Goal: Information Seeking & Learning: Find specific page/section

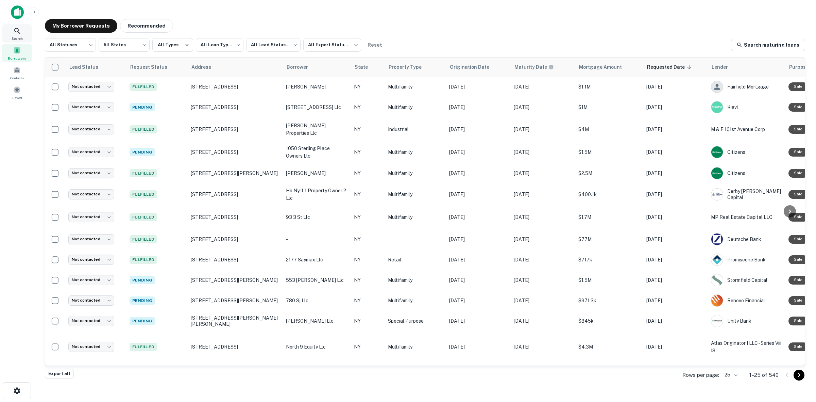
click at [18, 36] on span "Search" at bounding box center [17, 38] width 11 height 5
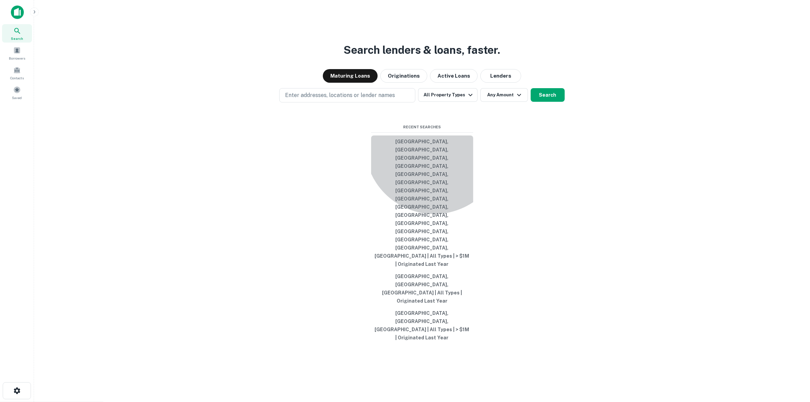
click at [434, 210] on button "[GEOGRAPHIC_DATA], [GEOGRAPHIC_DATA], [GEOGRAPHIC_DATA], [GEOGRAPHIC_DATA], [GE…" at bounding box center [422, 202] width 102 height 135
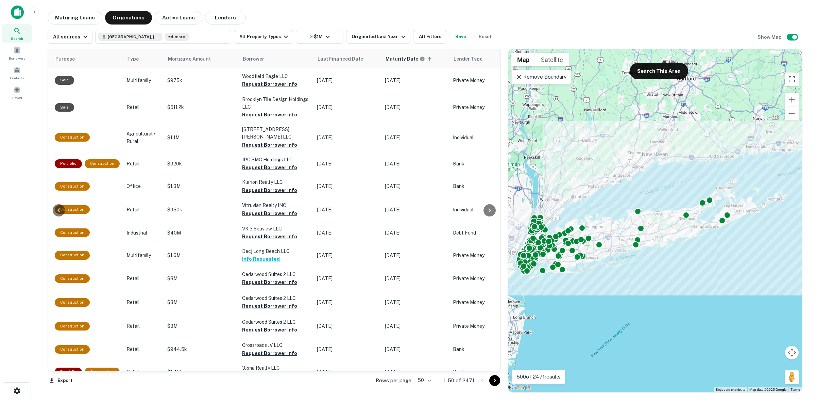
scroll to position [0, 233]
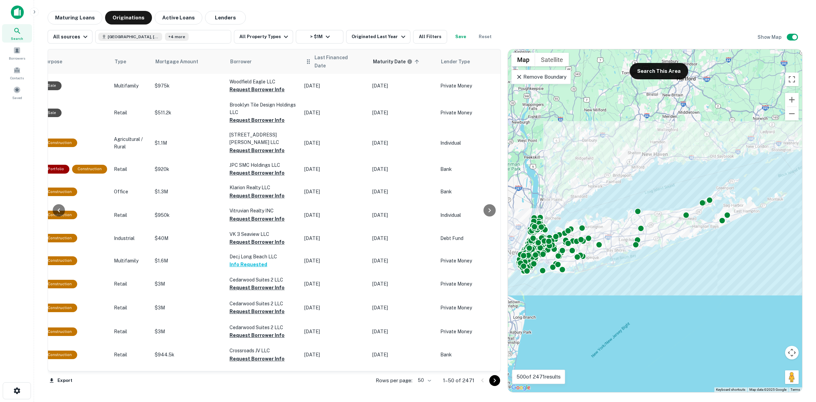
click at [359, 61] on icon at bounding box center [360, 61] width 6 height 6
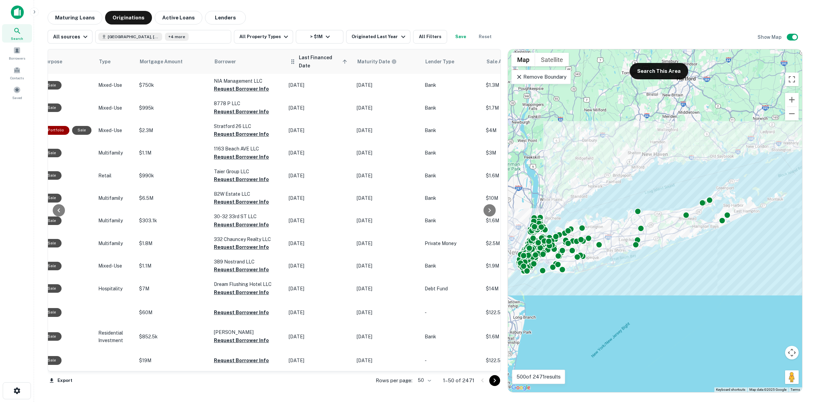
click at [346, 59] on span "Last Financed Date sorted ascending" at bounding box center [324, 61] width 50 height 16
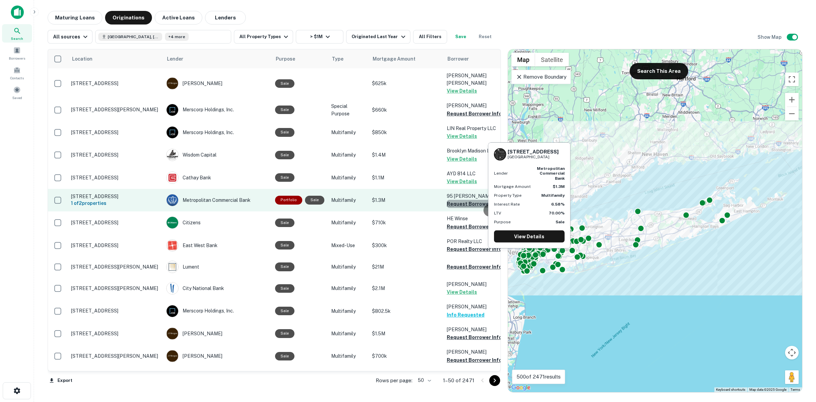
click at [465, 200] on button "Request Borrower Info" at bounding box center [474, 204] width 55 height 8
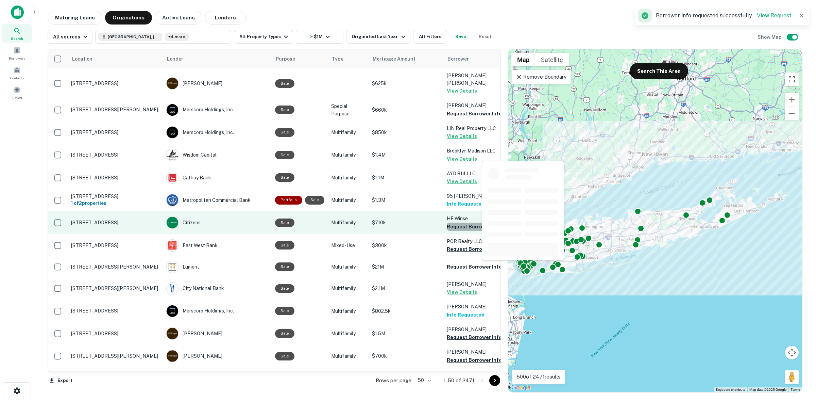
click at [472, 222] on button "Request Borrower Info" at bounding box center [474, 226] width 55 height 8
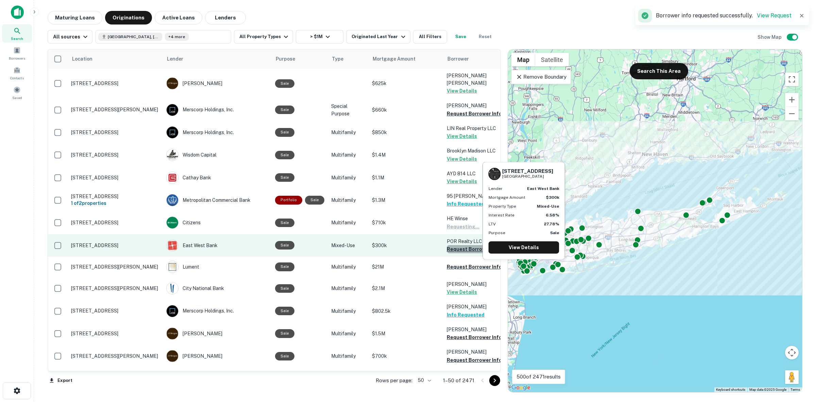
click at [478, 245] on button "Request Borrower Info" at bounding box center [474, 249] width 55 height 8
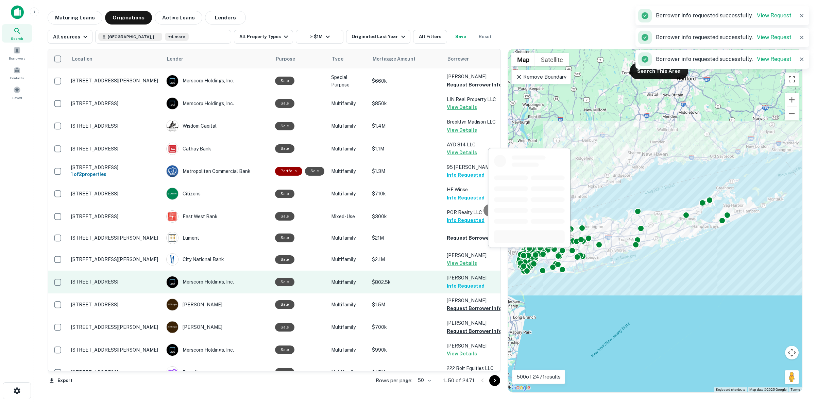
scroll to position [43, 0]
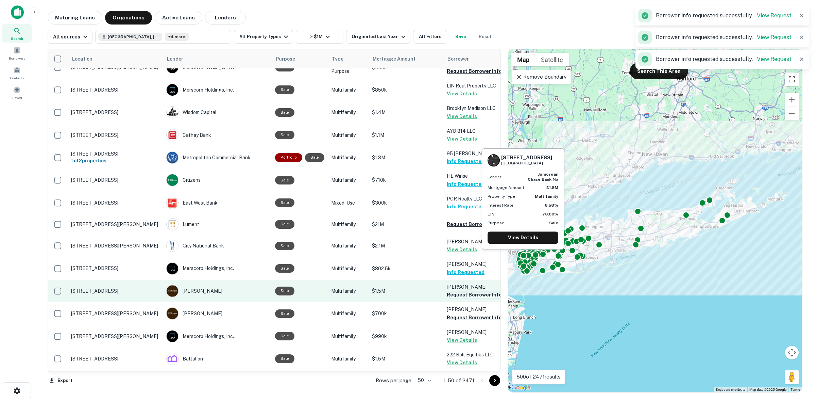
click at [457, 290] on button "Request Borrower Info" at bounding box center [474, 294] width 55 height 8
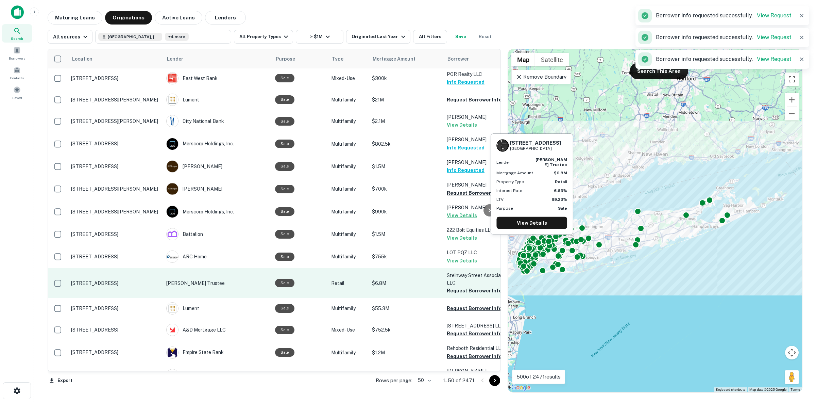
scroll to position [213, 0]
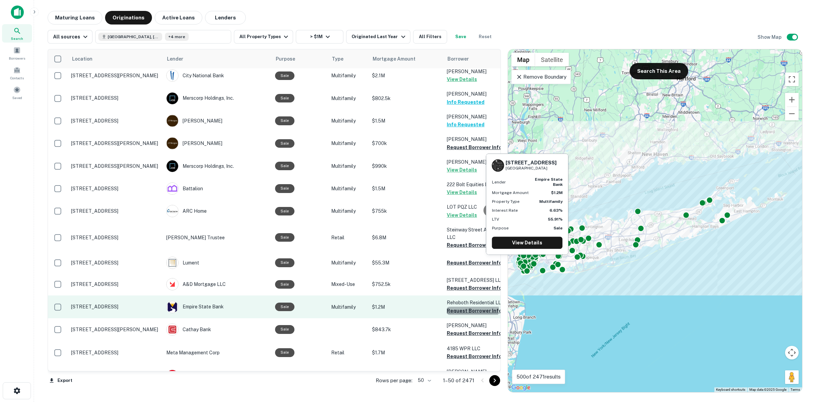
click at [468, 306] on button "Request Borrower Info" at bounding box center [474, 310] width 55 height 8
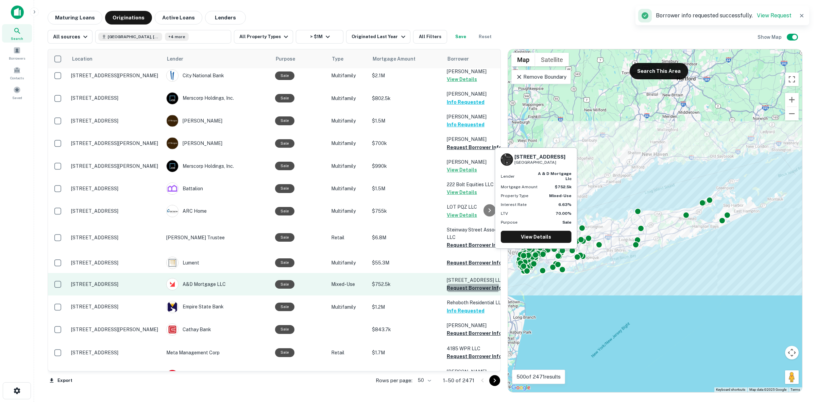
click at [460, 284] on button "Request Borrower Info" at bounding box center [474, 288] width 55 height 8
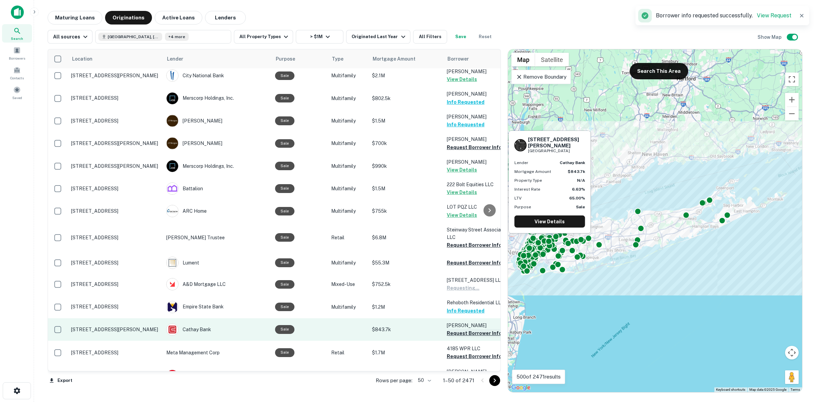
click at [475, 329] on button "Request Borrower Info" at bounding box center [474, 333] width 55 height 8
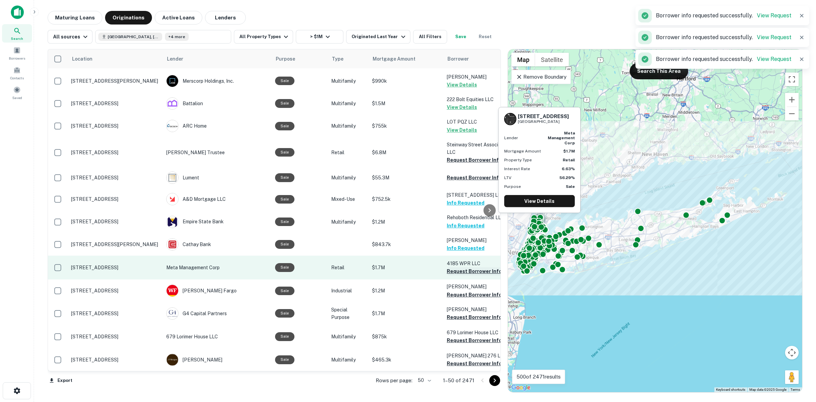
click at [450, 267] on button "Request Borrower Info" at bounding box center [474, 271] width 55 height 8
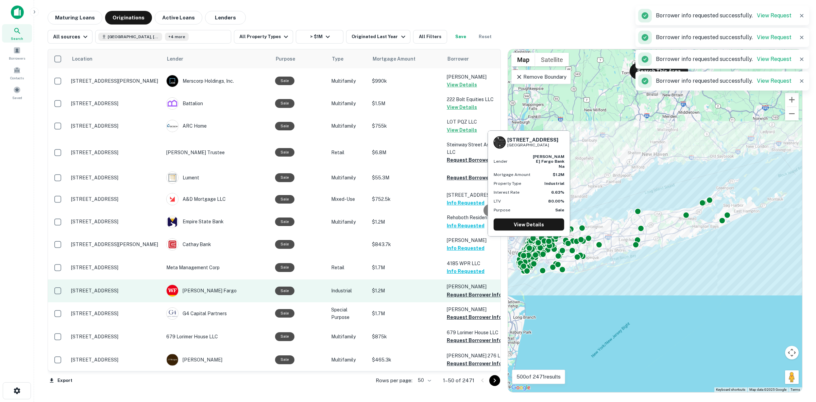
click at [449, 279] on td "Chae Kevin Request Borrower Info" at bounding box center [480, 290] width 75 height 22
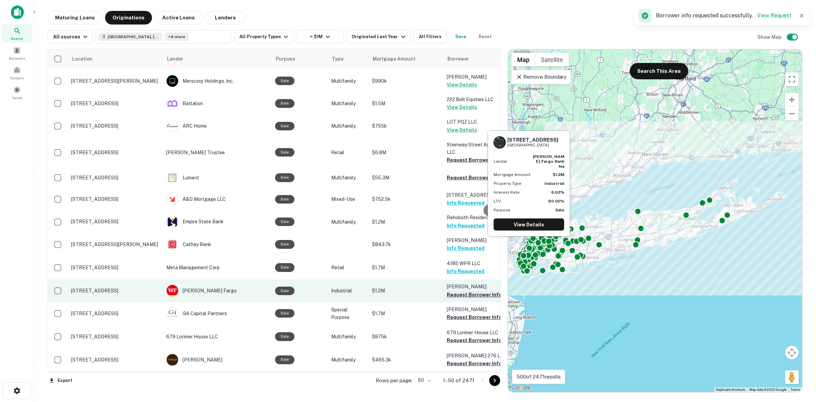
click at [482, 290] on button "Request Borrower Info" at bounding box center [474, 294] width 55 height 8
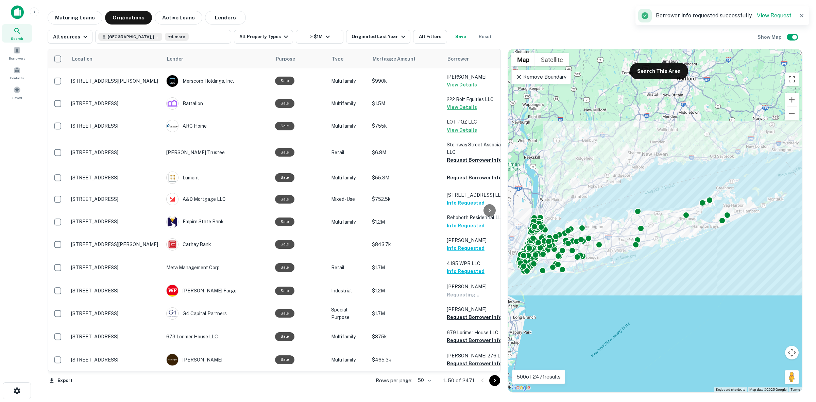
click at [485, 308] on div at bounding box center [490, 209] width 14 height 321
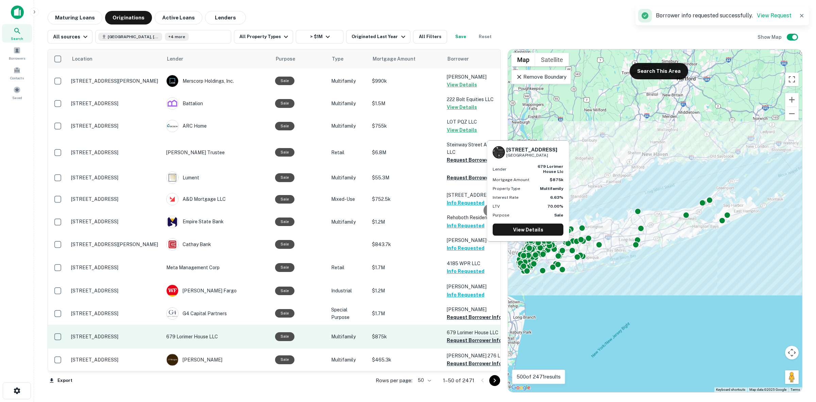
click at [463, 336] on button "Request Borrower Info" at bounding box center [474, 340] width 55 height 8
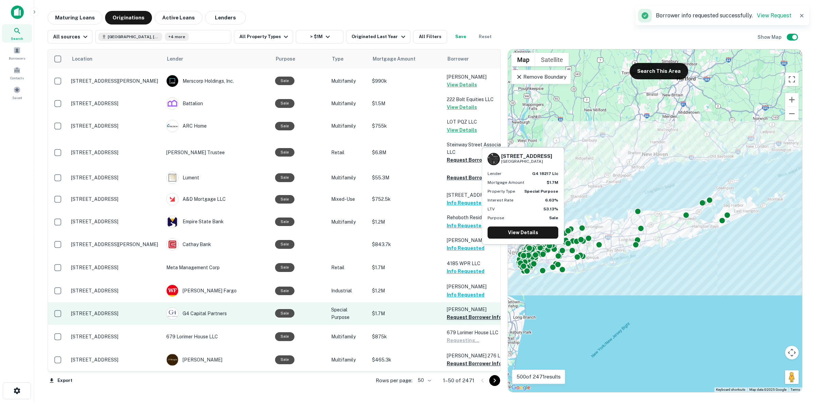
click at [453, 313] on button "Request Borrower Info" at bounding box center [474, 317] width 55 height 8
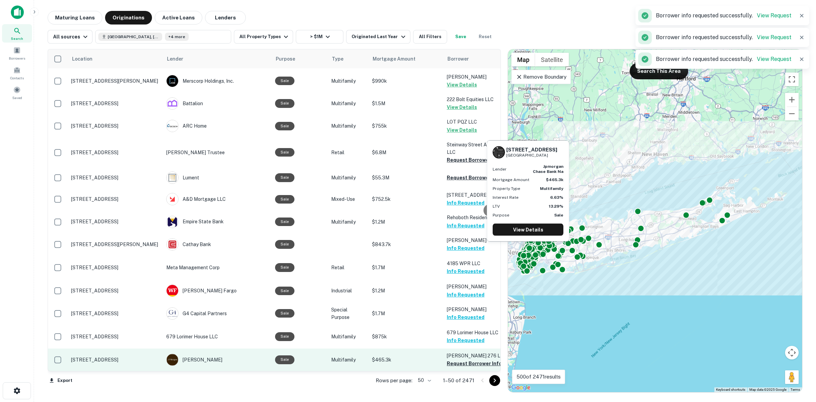
click at [463, 352] on p "Simin 276 LLC" at bounding box center [481, 355] width 68 height 7
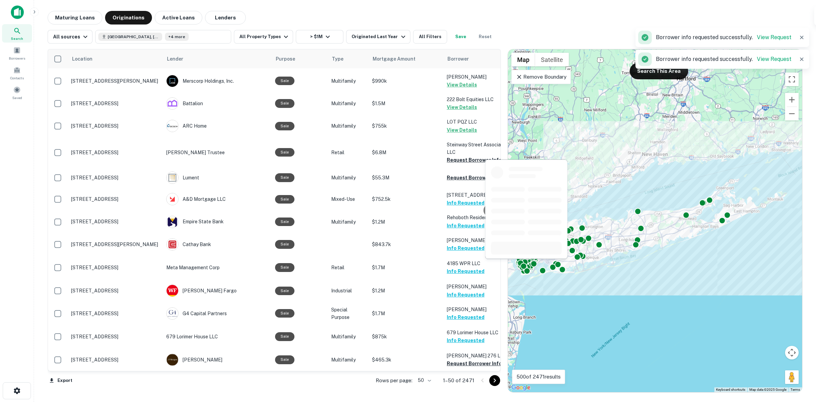
scroll to position [383, 0]
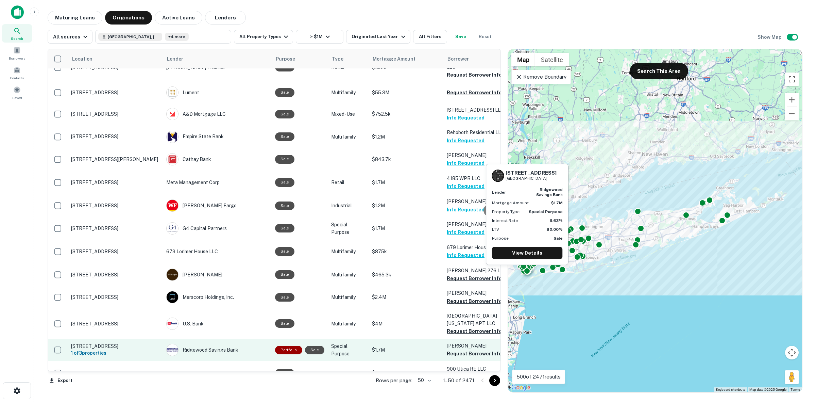
click at [468, 342] on p "Shagalov Simon" at bounding box center [481, 345] width 68 height 7
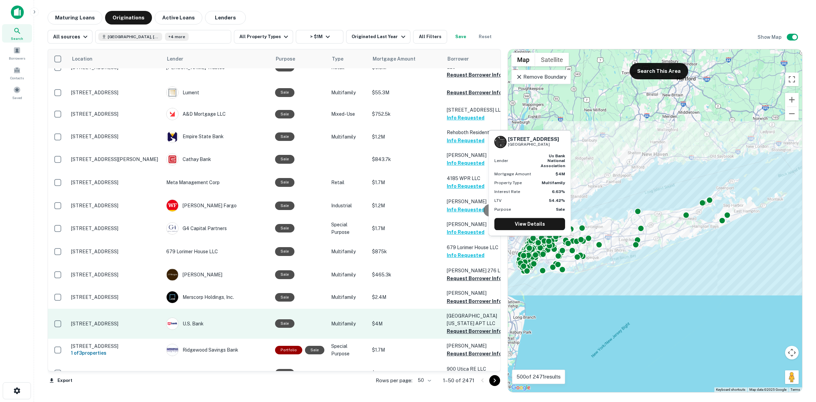
click at [461, 327] on button "Request Borrower Info" at bounding box center [474, 331] width 55 height 8
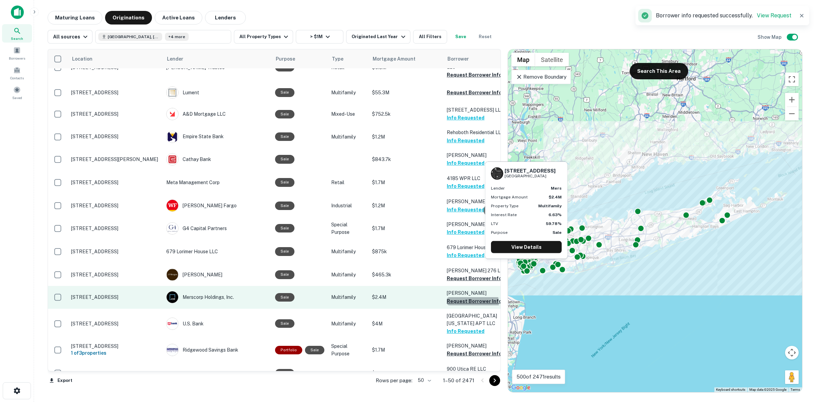
click at [462, 297] on button "Request Borrower Info" at bounding box center [474, 301] width 55 height 8
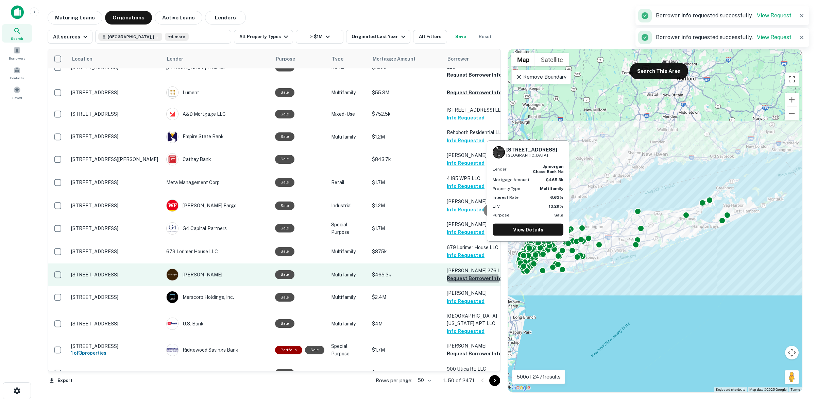
click at [463, 274] on button "Request Borrower Info" at bounding box center [474, 278] width 55 height 8
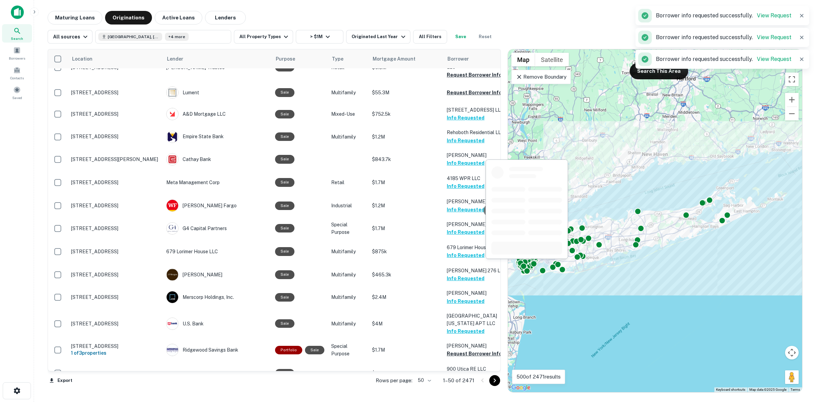
scroll to position [595, 0]
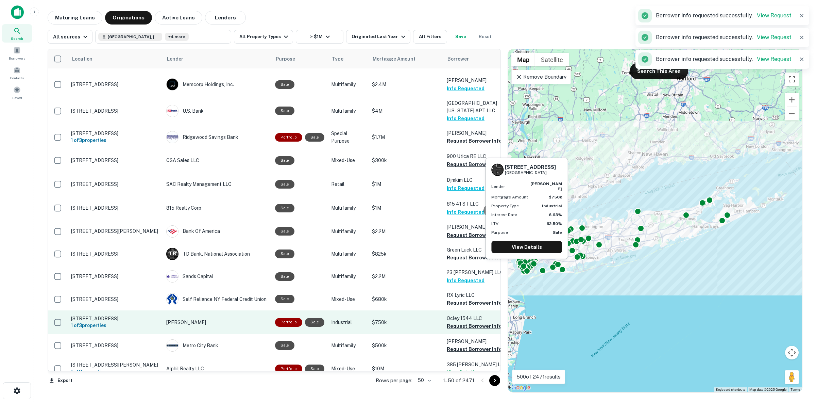
click at [456, 314] on p "Ocley 1544 LLC" at bounding box center [481, 317] width 68 height 7
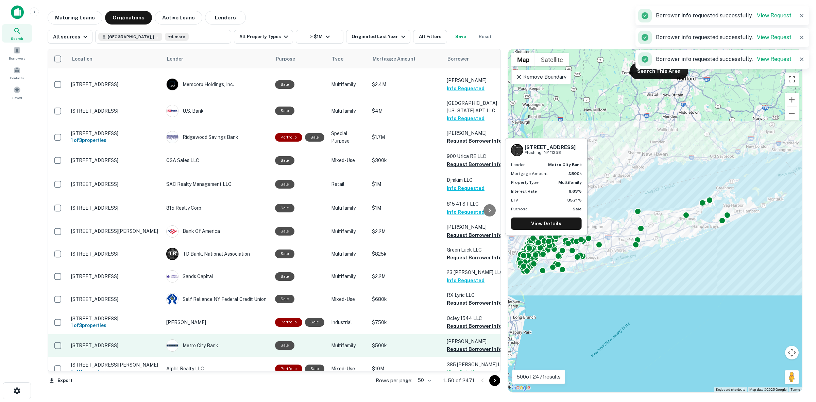
click at [466, 334] on td "LIN Anna Request Borrower Info" at bounding box center [480, 345] width 75 height 22
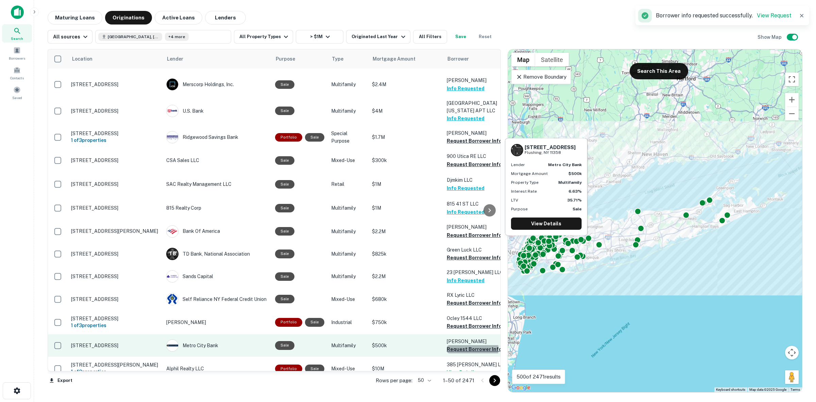
click at [470, 345] on button "Request Borrower Info" at bounding box center [474, 349] width 55 height 8
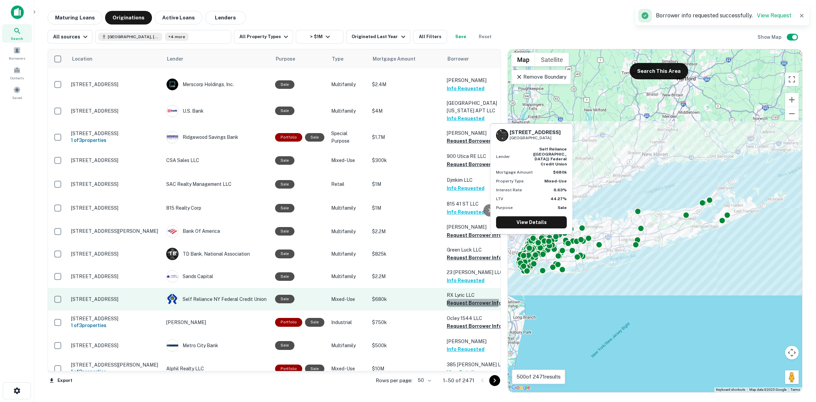
click at [452, 299] on button "Request Borrower Info" at bounding box center [474, 303] width 55 height 8
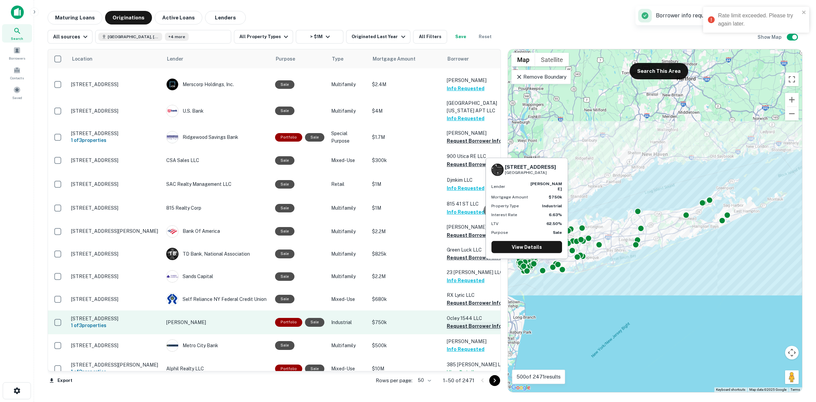
click at [465, 322] on button "Request Borrower Info" at bounding box center [474, 326] width 55 height 8
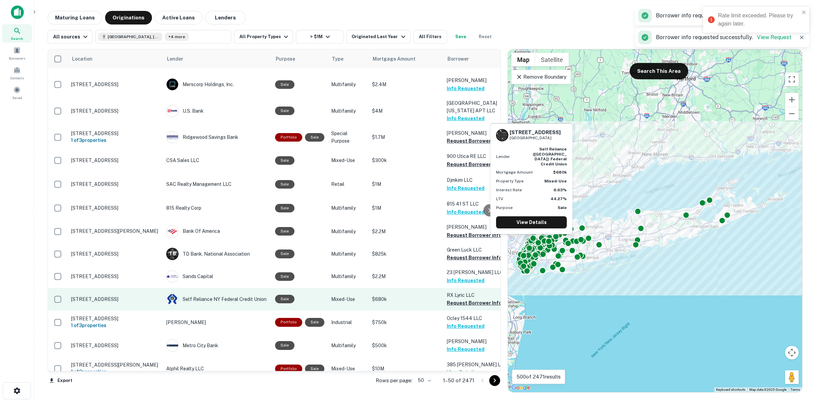
click at [455, 291] on p "RX Lyric LLC" at bounding box center [481, 294] width 68 height 7
click at [453, 299] on button "Request Borrower Info" at bounding box center [474, 303] width 55 height 8
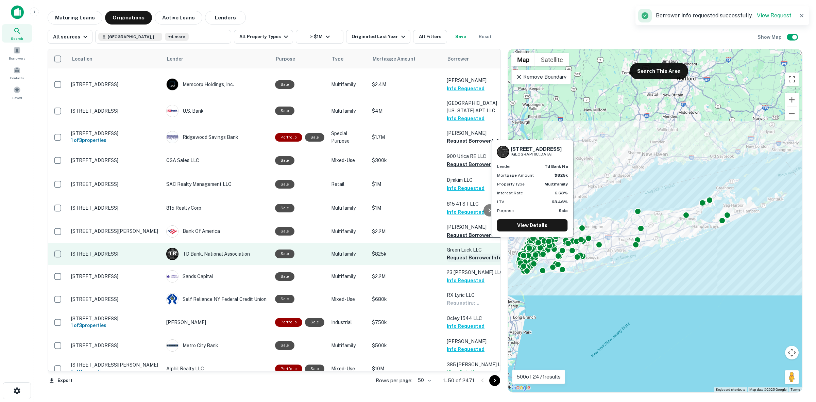
click at [447, 253] on button "Request Borrower Info" at bounding box center [474, 257] width 55 height 8
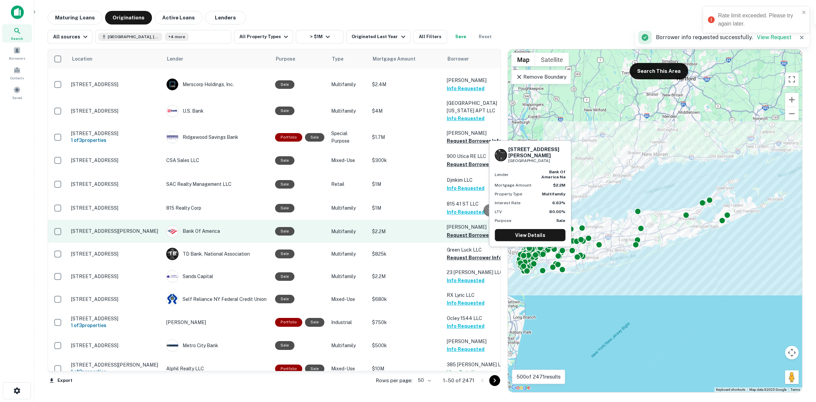
click at [457, 231] on button "Request Borrower Info" at bounding box center [474, 235] width 55 height 8
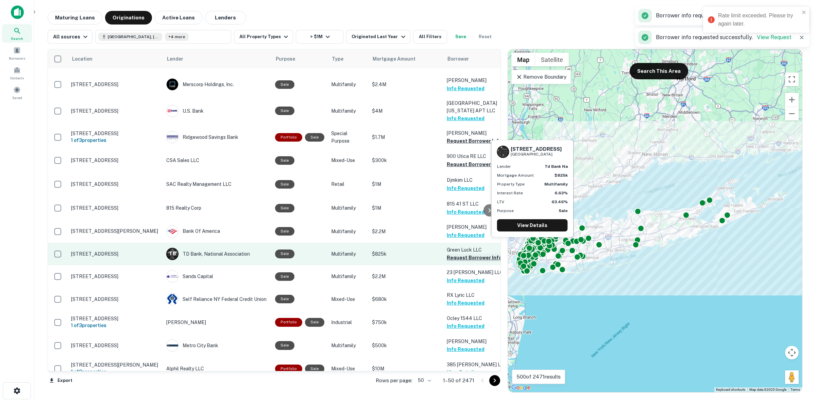
click at [465, 253] on button "Request Borrower Info" at bounding box center [474, 257] width 55 height 8
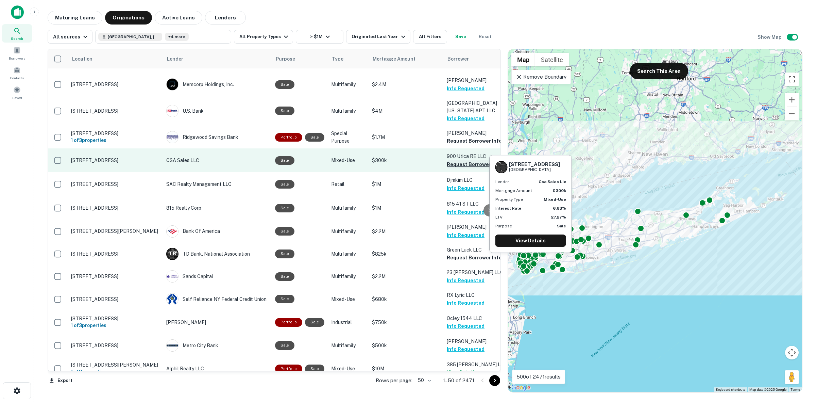
click at [455, 160] on button "Request Borrower Info" at bounding box center [474, 164] width 55 height 8
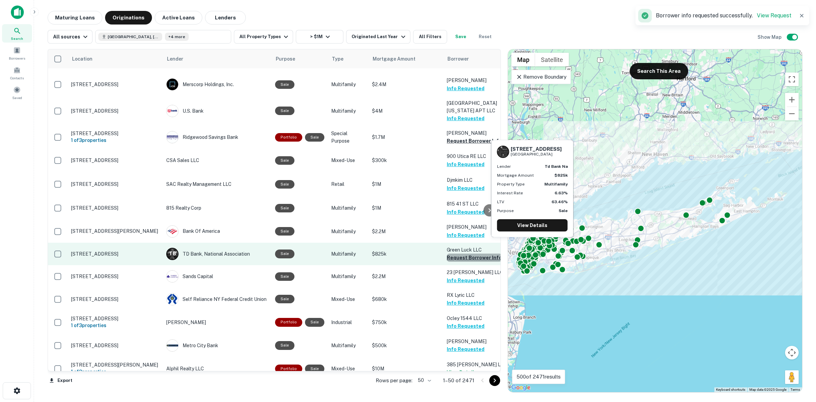
click at [474, 253] on button "Request Borrower Info" at bounding box center [474, 257] width 55 height 8
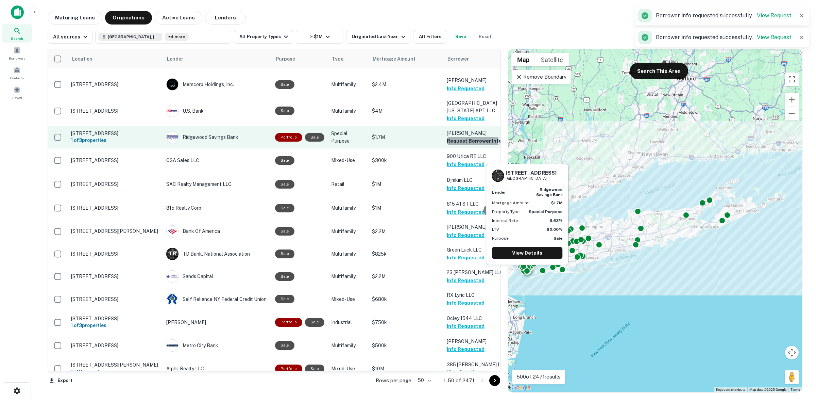
click at [453, 137] on button "Request Borrower Info" at bounding box center [474, 141] width 55 height 8
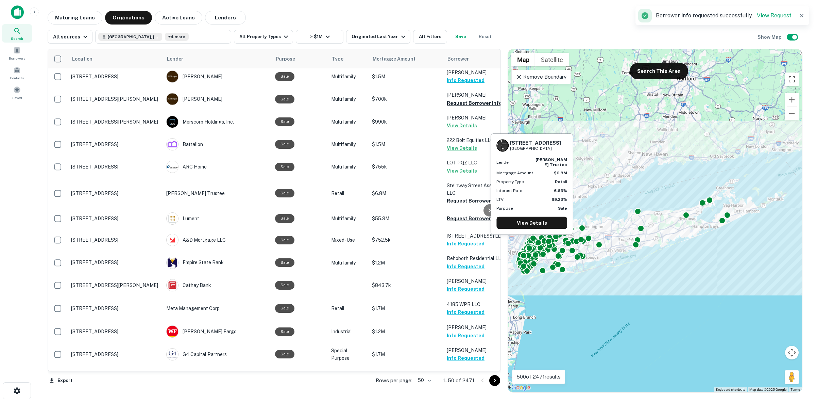
scroll to position [255, 0]
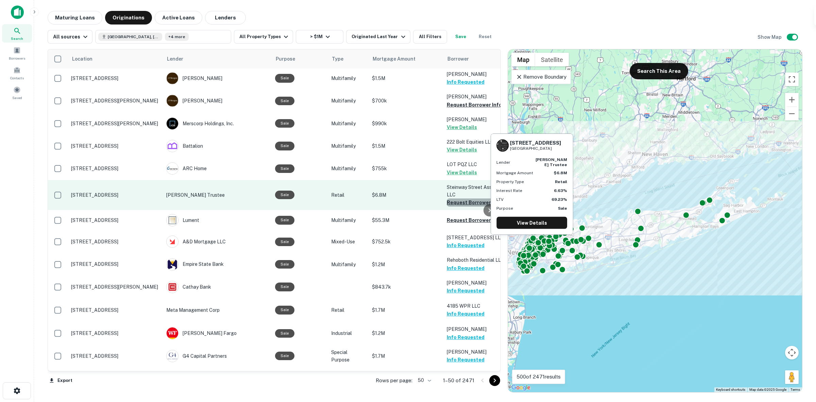
click at [458, 198] on button "Request Borrower Info" at bounding box center [474, 202] width 55 height 8
click at [461, 198] on button "Request Borrower Info" at bounding box center [474, 202] width 55 height 8
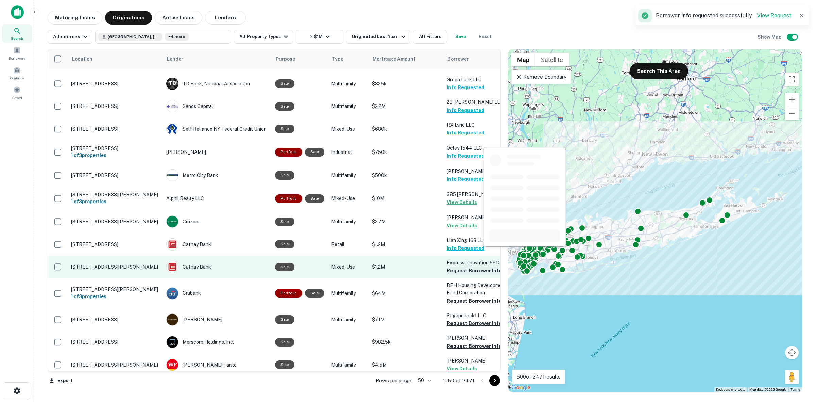
scroll to position [846, 0]
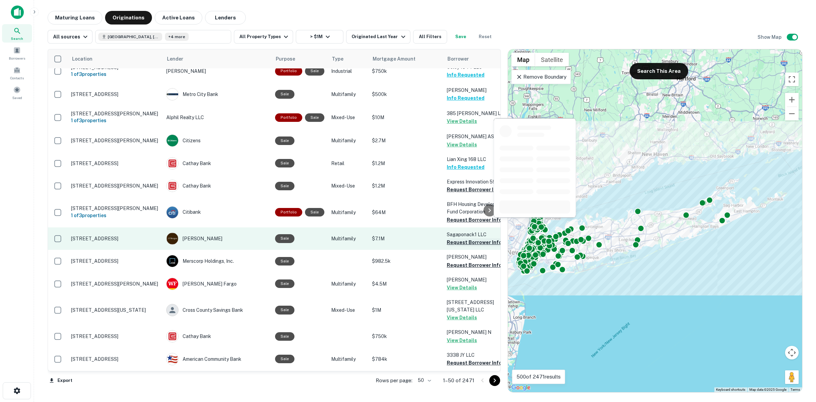
click at [455, 238] on button "Request Borrower Info" at bounding box center [474, 242] width 55 height 8
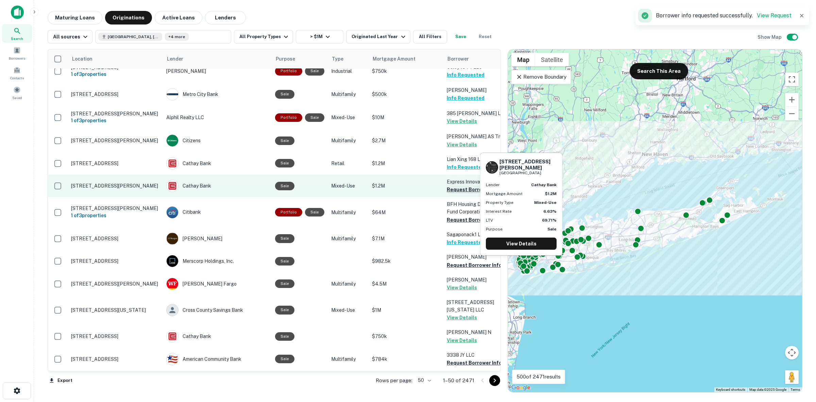
click at [466, 185] on button "Request Borrower Info" at bounding box center [474, 189] width 55 height 8
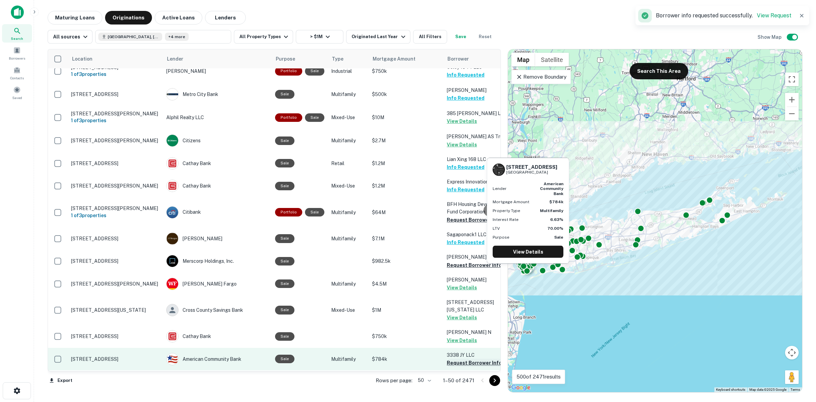
click at [479, 358] on button "Request Borrower Info" at bounding box center [474, 362] width 55 height 8
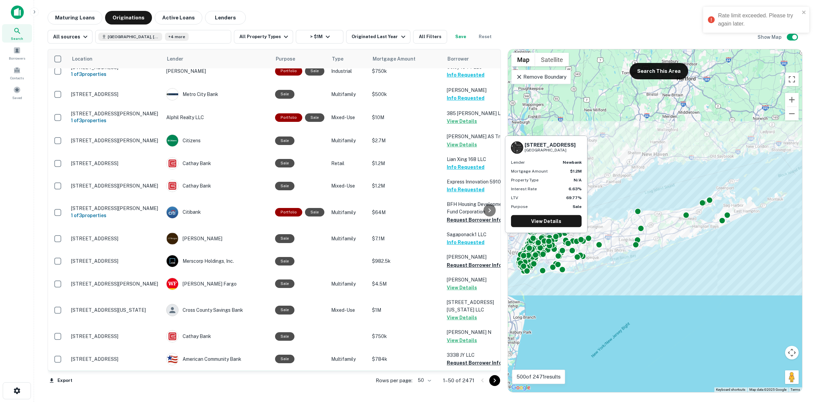
click at [480, 381] on button "Request Borrower Info" at bounding box center [474, 385] width 55 height 8
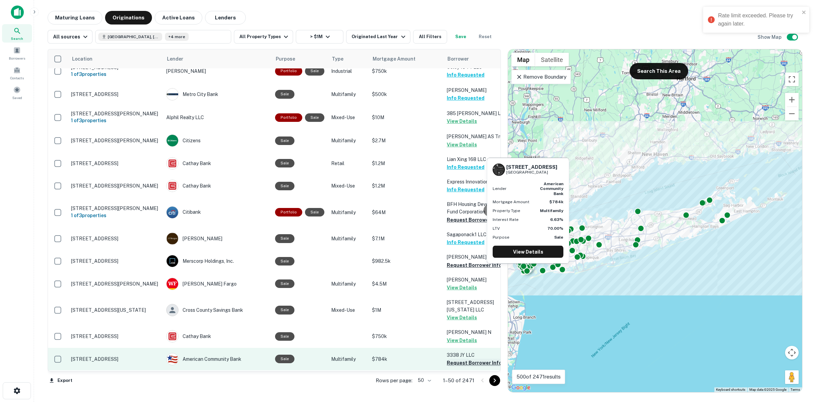
click at [482, 358] on button "Request Borrower Info" at bounding box center [474, 362] width 55 height 8
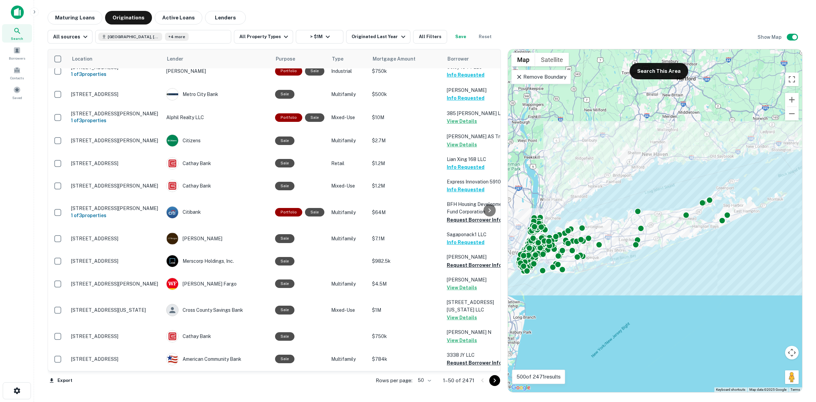
click at [550, 77] on p "Remove Boundary" at bounding box center [541, 77] width 51 height 8
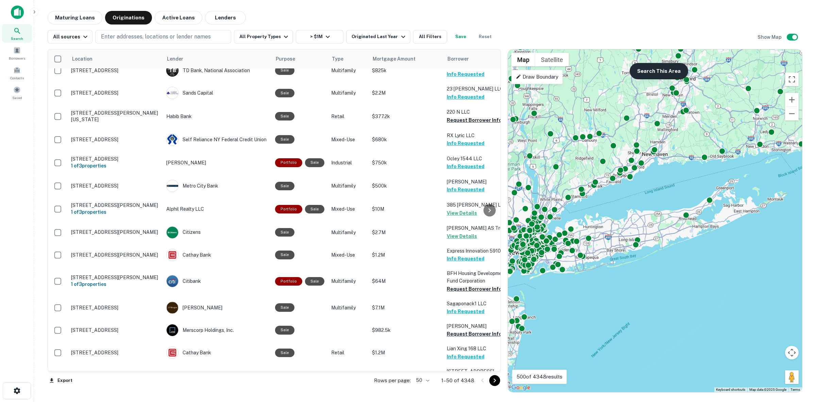
click at [644, 72] on button "Search This Area" at bounding box center [659, 71] width 58 height 16
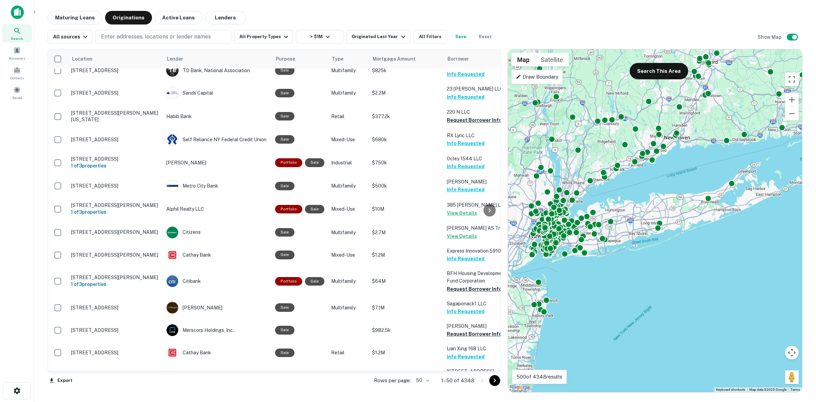
drag, startPoint x: 615, startPoint y: 197, endPoint x: 657, endPoint y: 166, distance: 52.8
click at [657, 166] on div "To activate drag with keyboard, press Alt + Enter. Once in keyboard drag state,…" at bounding box center [655, 220] width 294 height 342
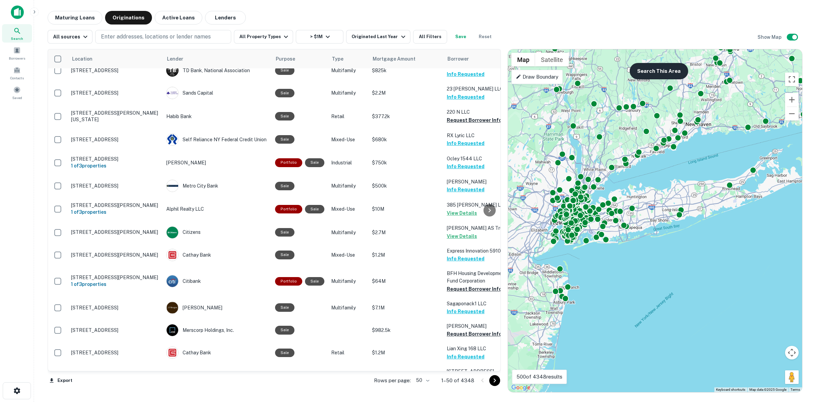
click at [650, 73] on button "Search This Area" at bounding box center [659, 71] width 58 height 16
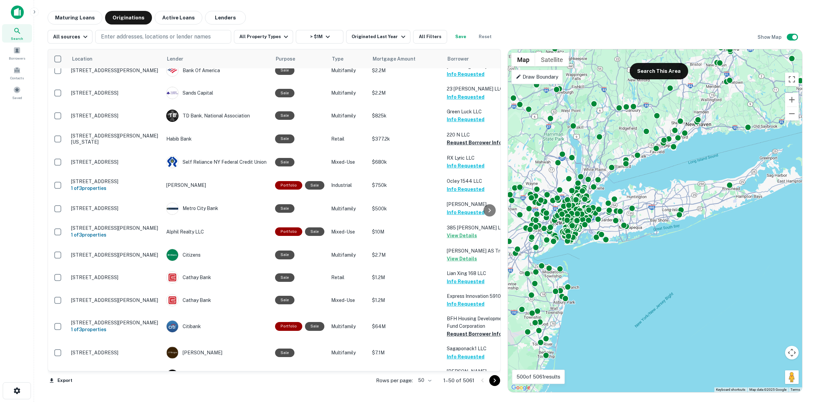
click at [530, 74] on p "Draw Boundary" at bounding box center [537, 77] width 43 height 8
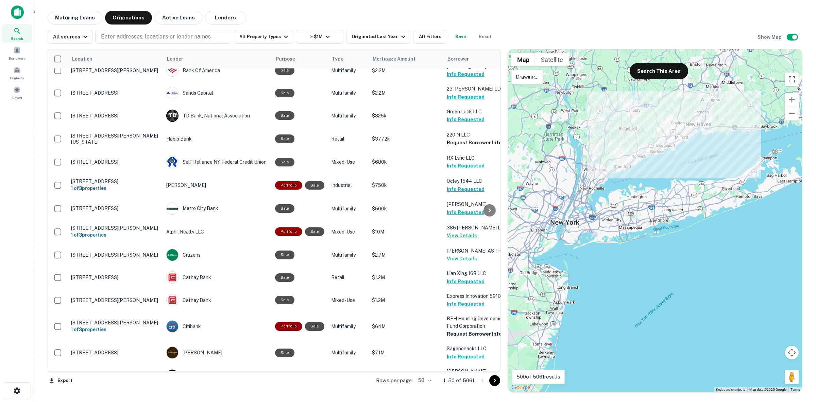
drag, startPoint x: 697, startPoint y: 144, endPoint x: 700, endPoint y: 149, distance: 5.9
click at [700, 149] on div at bounding box center [655, 220] width 294 height 342
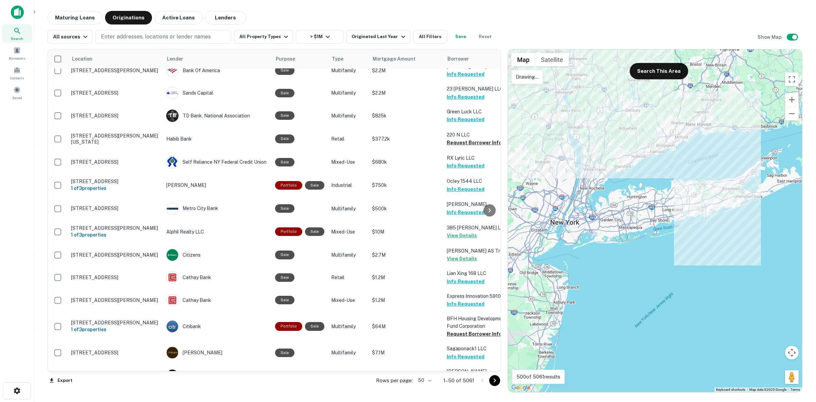
drag, startPoint x: 550, startPoint y: 91, endPoint x: 650, endPoint y: 147, distance: 115.1
click at [550, 91] on div at bounding box center [655, 220] width 294 height 342
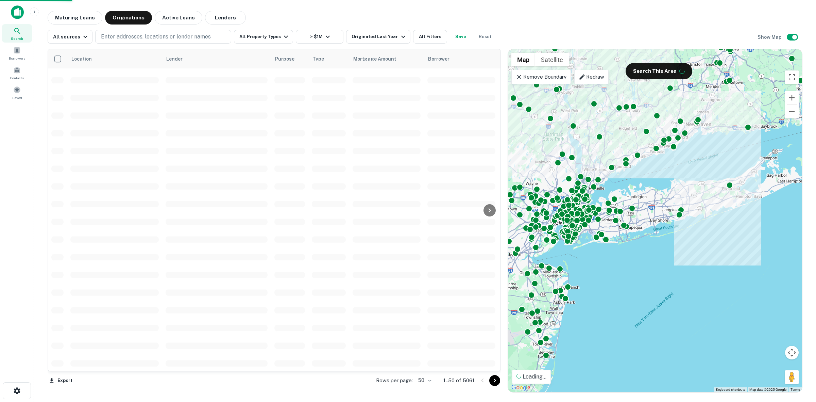
click at [532, 82] on div "Remove Boundary" at bounding box center [542, 77] width 60 height 14
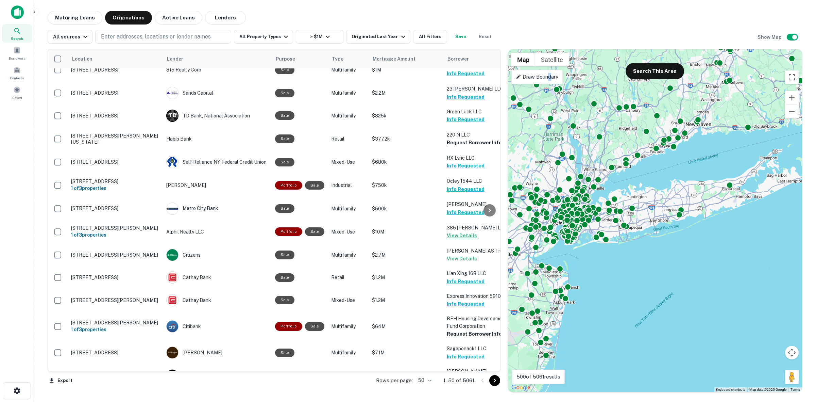
click at [550, 76] on p "Draw Boundary" at bounding box center [537, 77] width 43 height 8
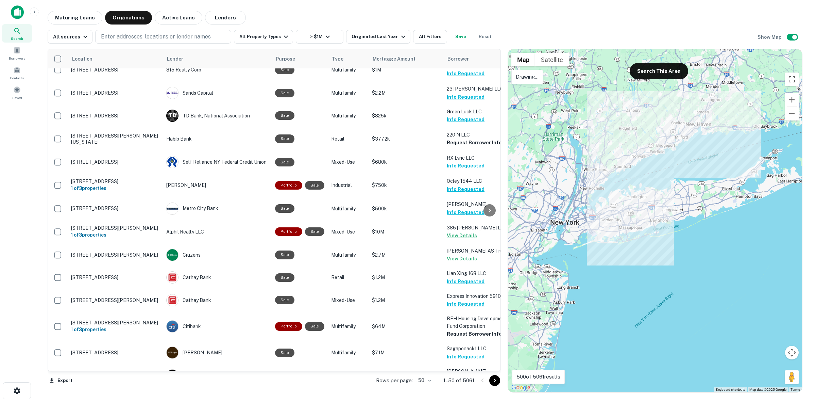
drag, startPoint x: 606, startPoint y: 162, endPoint x: 609, endPoint y: 172, distance: 10.8
click at [609, 172] on div at bounding box center [655, 220] width 294 height 342
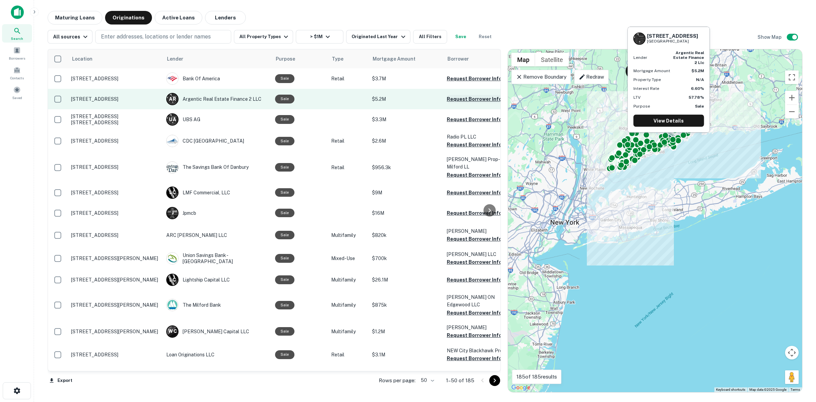
click at [465, 95] on button "Request Borrower Info" at bounding box center [474, 99] width 55 height 8
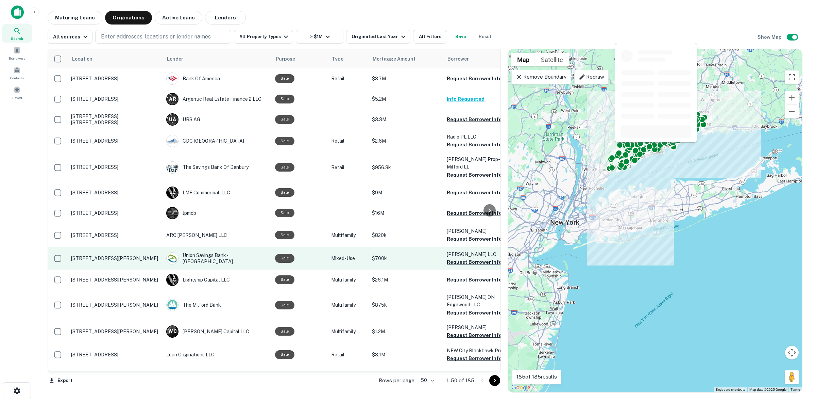
scroll to position [43, 0]
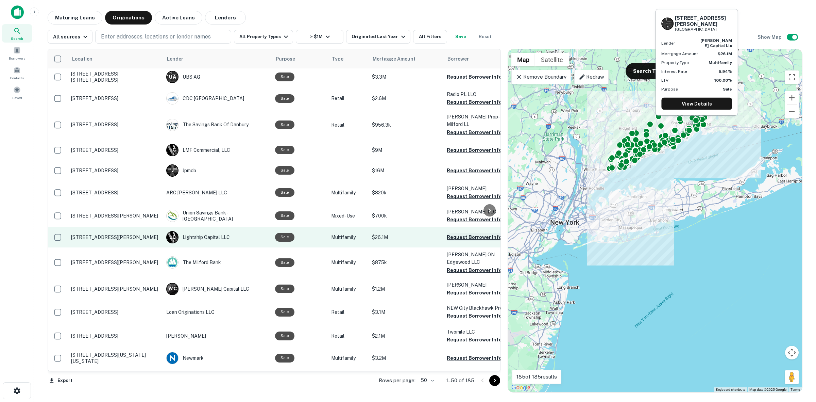
click at [468, 233] on button "Request Borrower Info" at bounding box center [474, 237] width 55 height 8
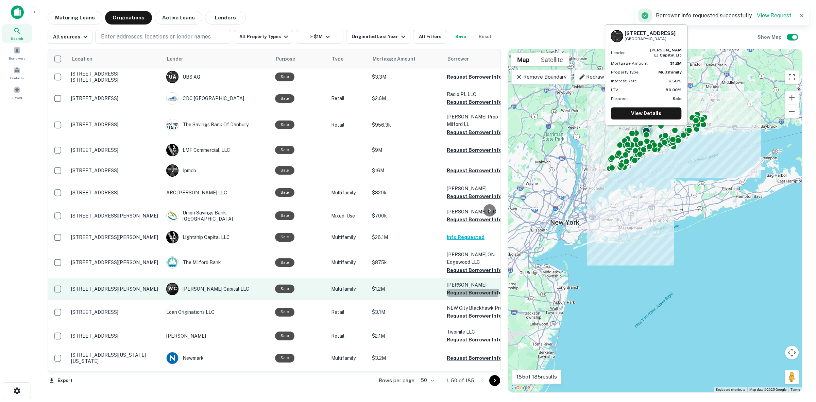
click at [463, 288] on button "Request Borrower Info" at bounding box center [474, 292] width 55 height 8
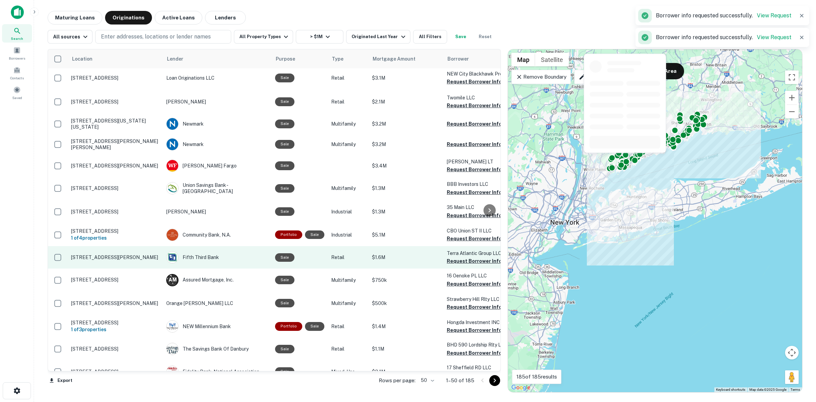
scroll to position [298, 0]
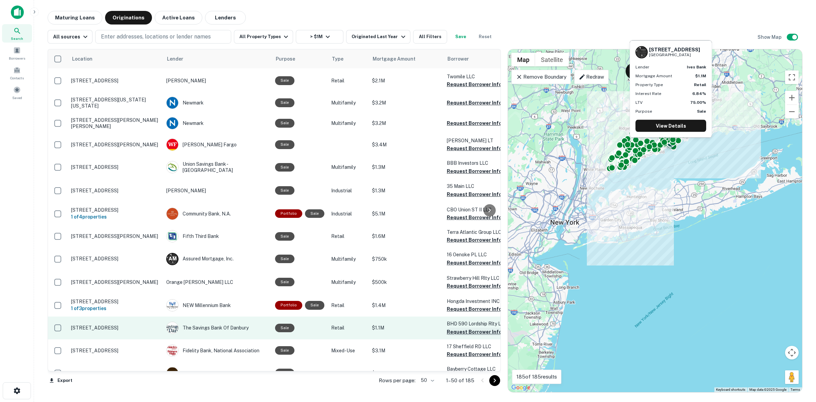
click at [459, 328] on button "Request Borrower Info" at bounding box center [474, 332] width 55 height 8
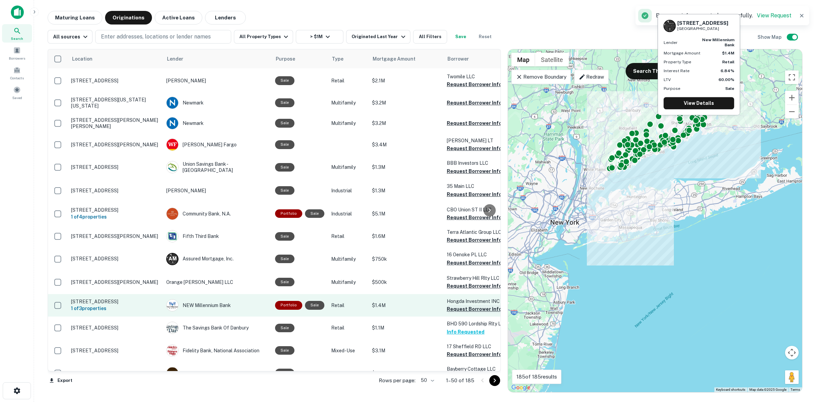
click at [463, 305] on button "Request Borrower Info" at bounding box center [474, 309] width 55 height 8
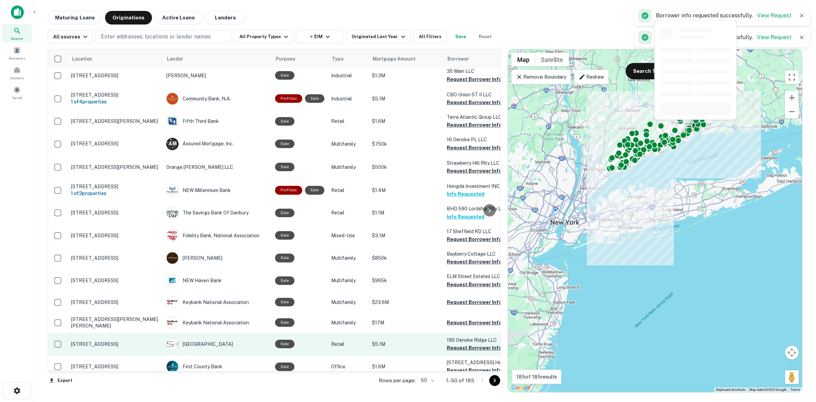
scroll to position [425, 0]
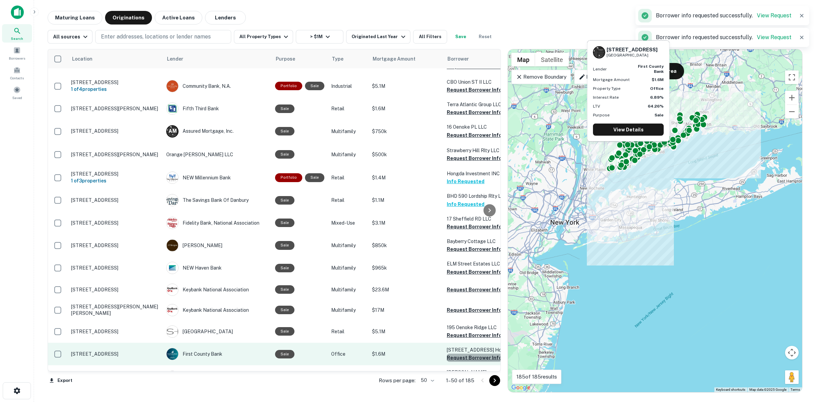
click at [477, 353] on button "Request Borrower Info" at bounding box center [474, 357] width 55 height 8
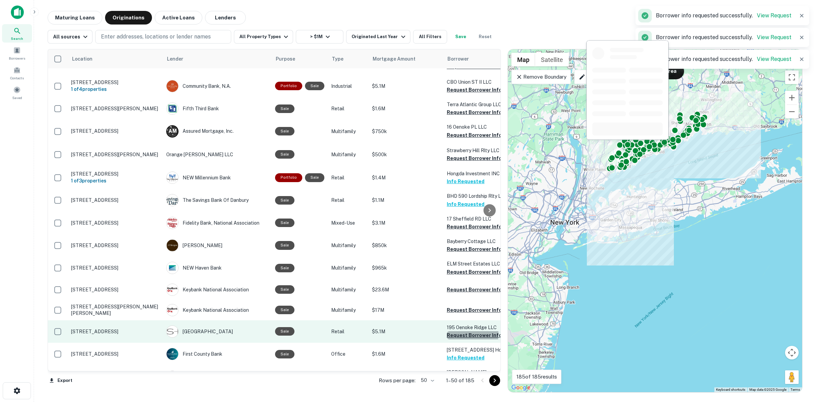
click at [459, 331] on button "Request Borrower Info" at bounding box center [474, 335] width 55 height 8
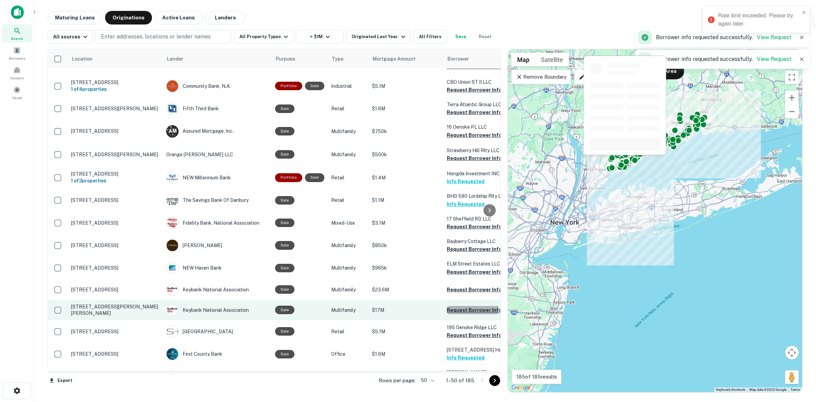
click at [465, 306] on button "Request Borrower Info" at bounding box center [474, 310] width 55 height 8
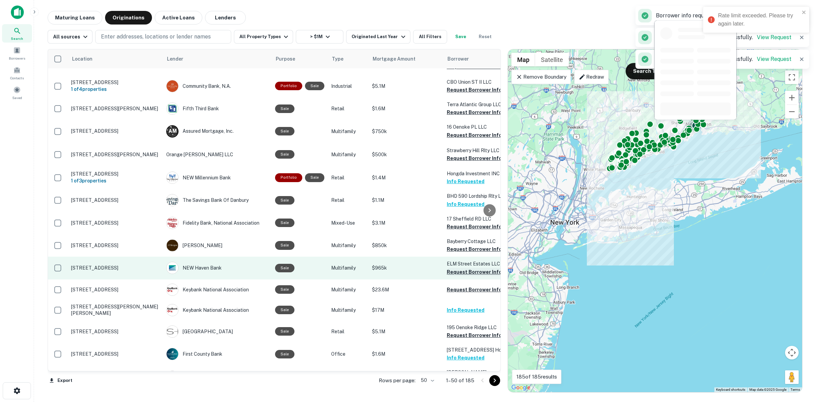
click at [465, 268] on button "Request Borrower Info" at bounding box center [474, 272] width 55 height 8
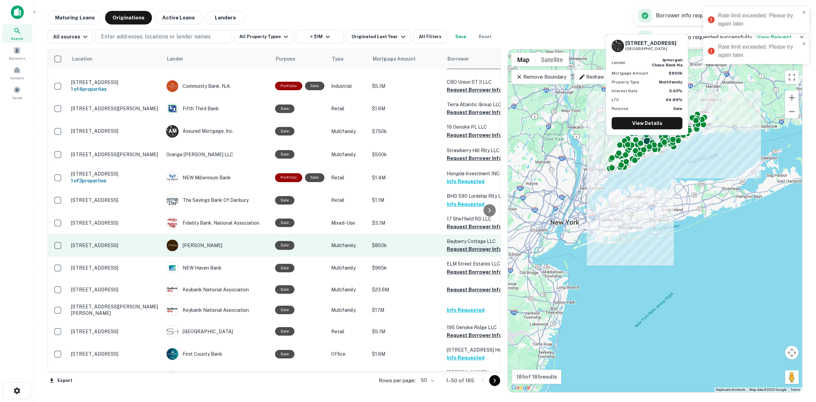
click at [475, 245] on button "Request Borrower Info" at bounding box center [474, 249] width 55 height 8
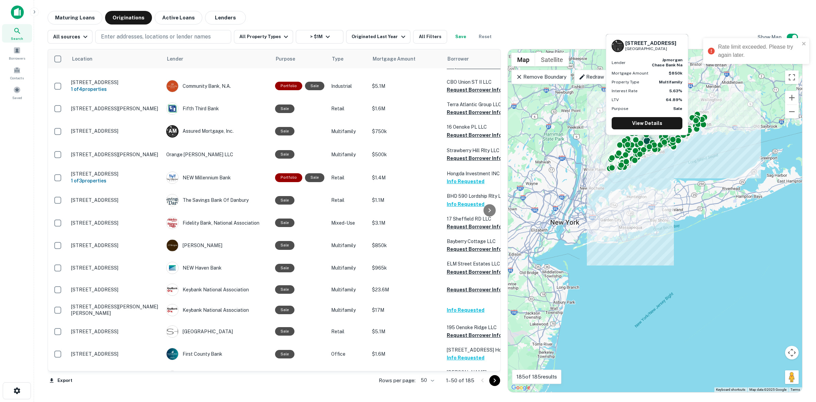
scroll to position [595, 0]
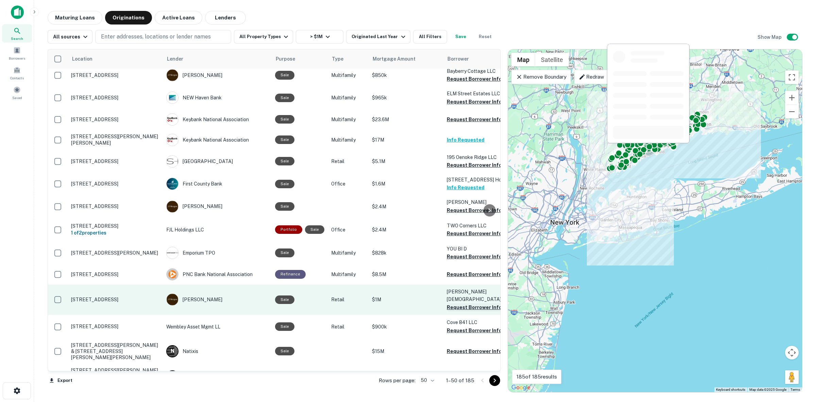
click at [462, 303] on button "Request Borrower Info" at bounding box center [474, 307] width 55 height 8
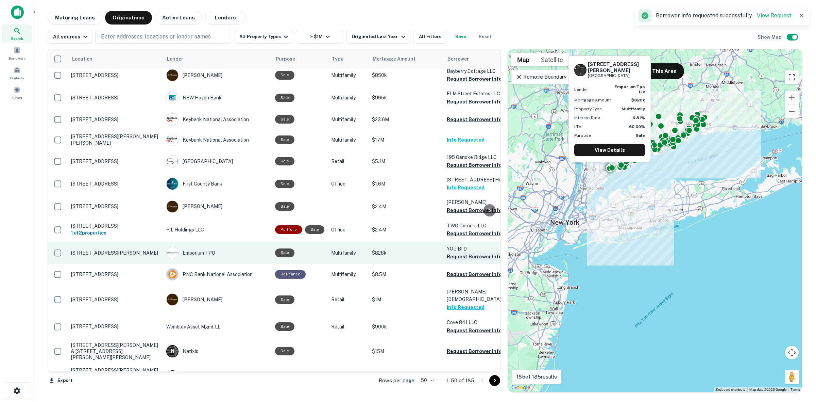
click at [456, 252] on button "Request Borrower Info" at bounding box center [474, 256] width 55 height 8
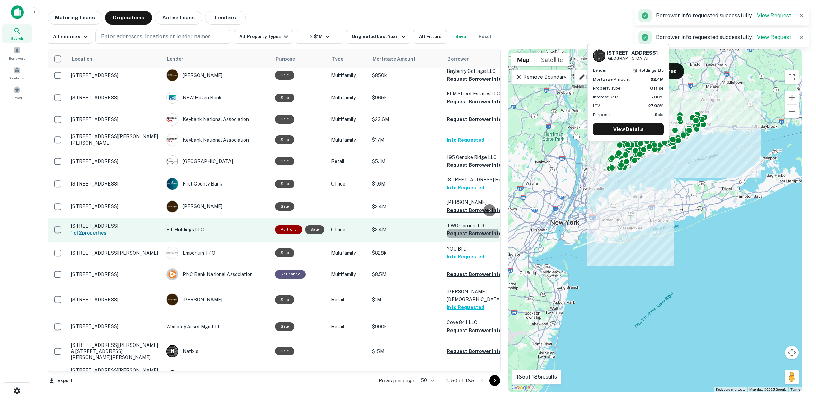
click at [457, 229] on button "Request Borrower Info" at bounding box center [474, 233] width 55 height 8
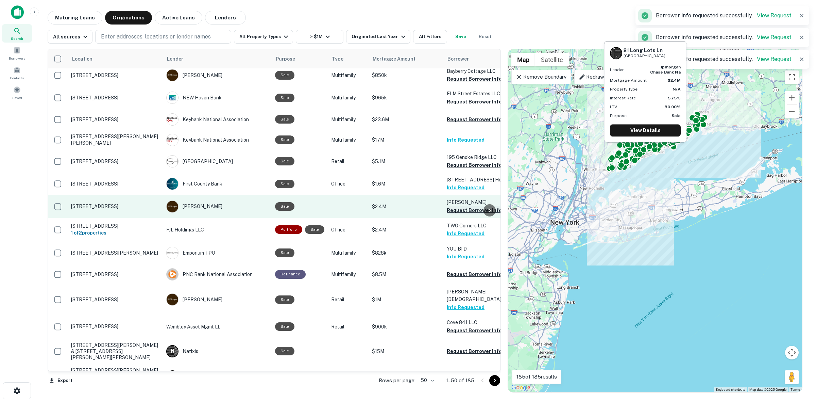
click at [470, 206] on button "Request Borrower Info" at bounding box center [474, 210] width 55 height 8
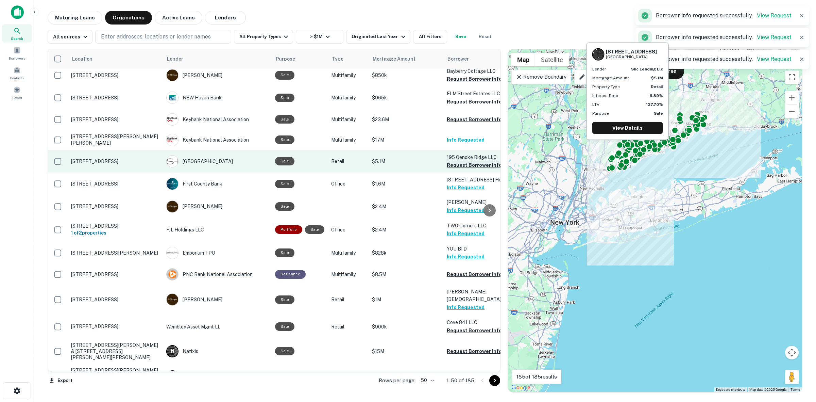
click at [453, 161] on button "Request Borrower Info" at bounding box center [474, 165] width 55 height 8
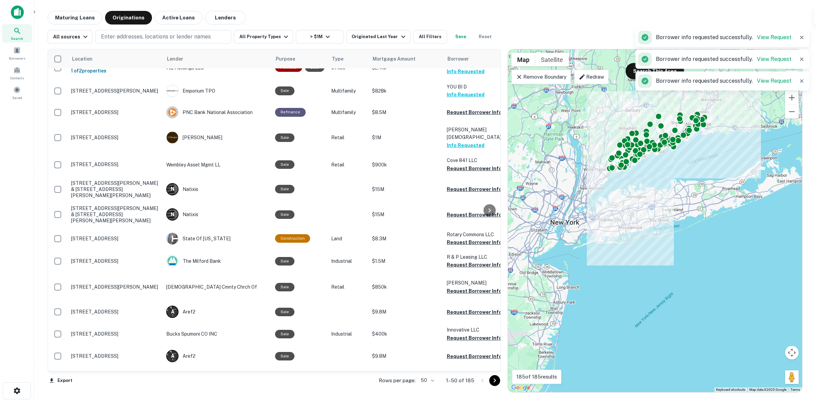
scroll to position [808, 0]
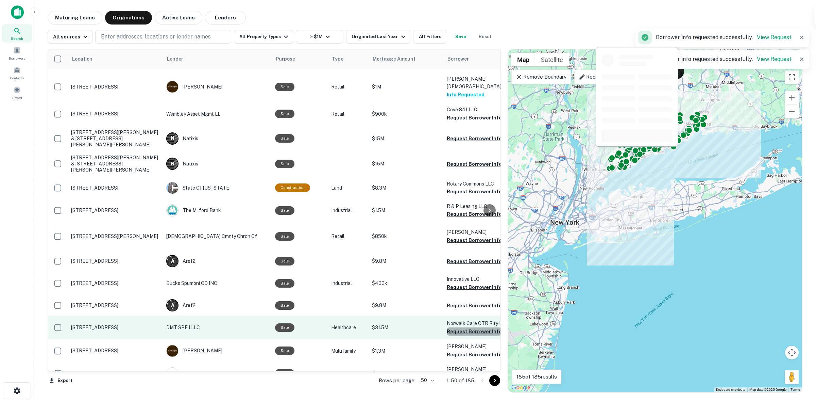
click at [471, 327] on button "Request Borrower Info" at bounding box center [474, 331] width 55 height 8
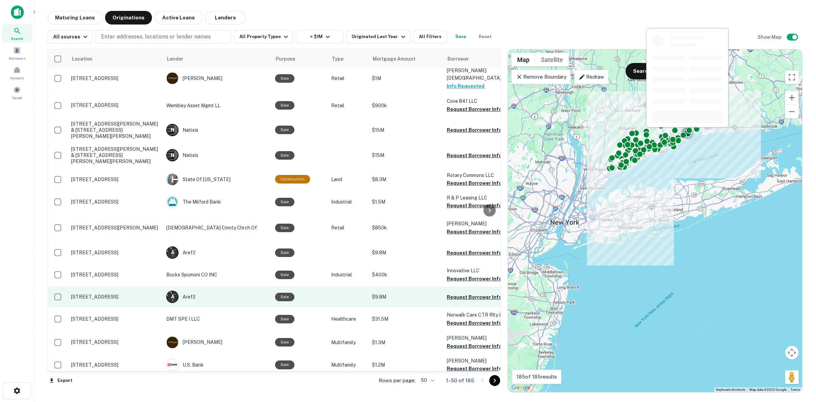
scroll to position [820, 0]
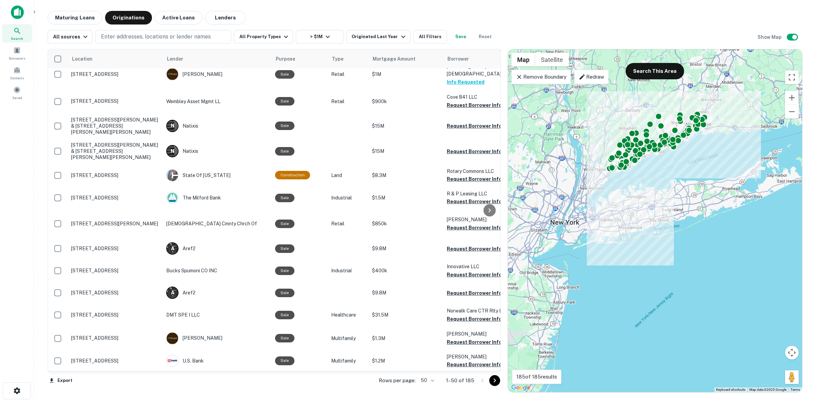
click at [494, 382] on icon "Go to next page" at bounding box center [495, 380] width 8 height 8
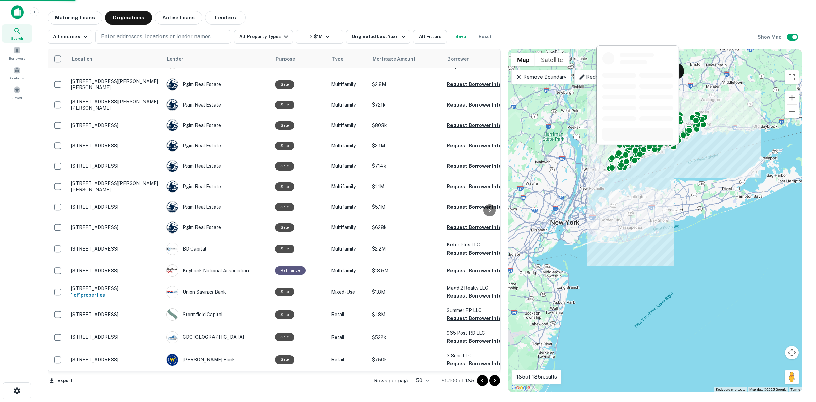
scroll to position [803, 0]
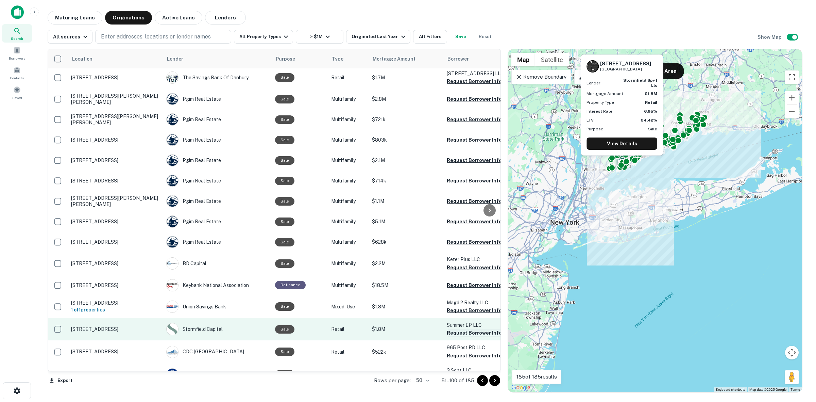
click at [449, 329] on button "Request Borrower Info" at bounding box center [474, 333] width 55 height 8
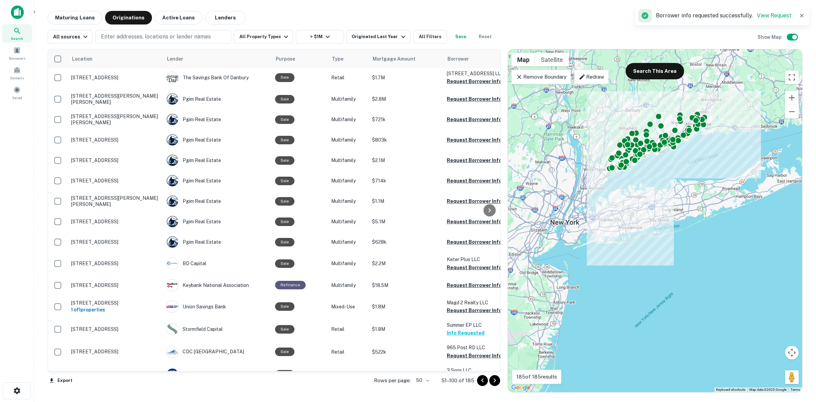
click at [497, 383] on icon "Go to next page" at bounding box center [495, 380] width 8 height 8
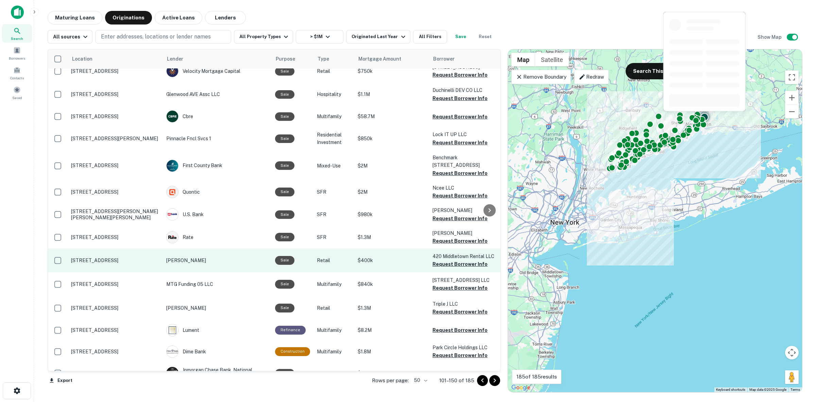
scroll to position [170, 0]
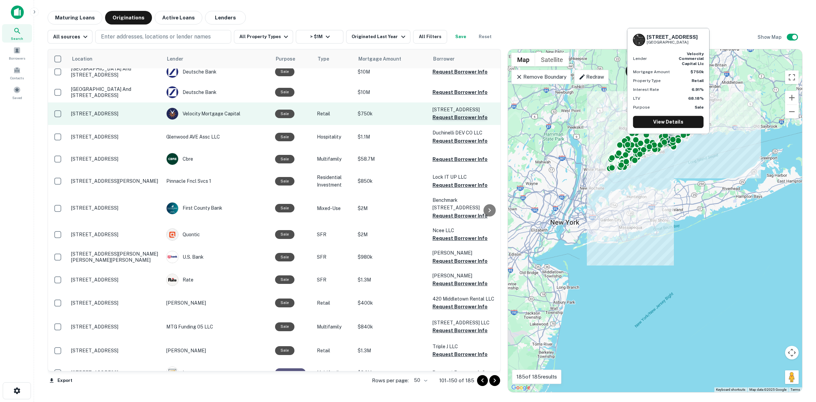
click at [459, 117] on button "Request Borrower Info" at bounding box center [460, 117] width 55 height 8
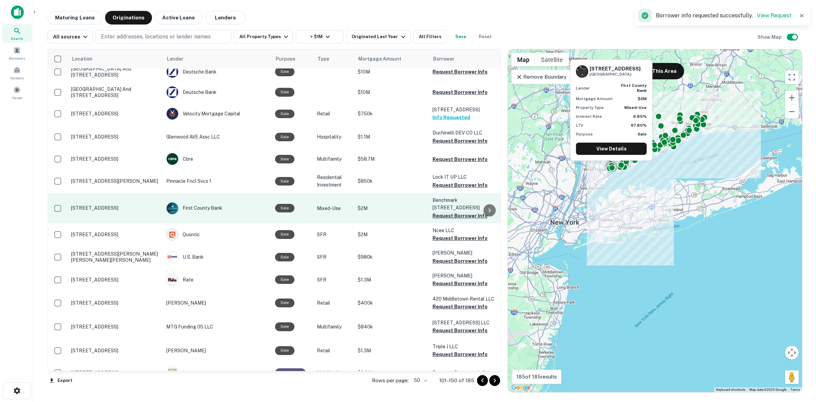
click at [450, 212] on button "Request Borrower Info" at bounding box center [460, 216] width 55 height 8
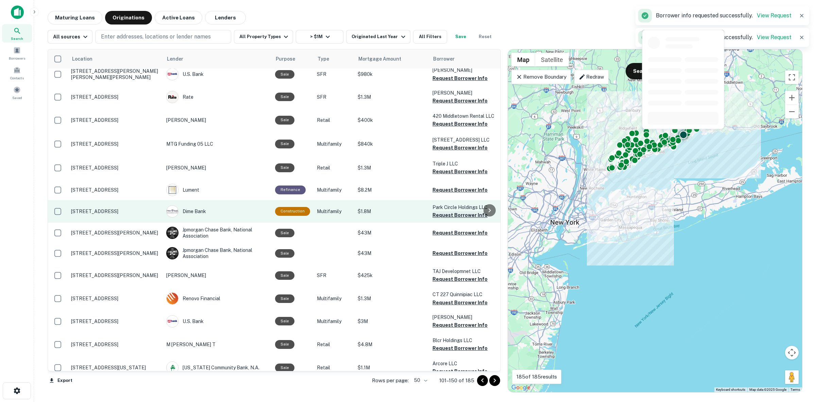
scroll to position [425, 0]
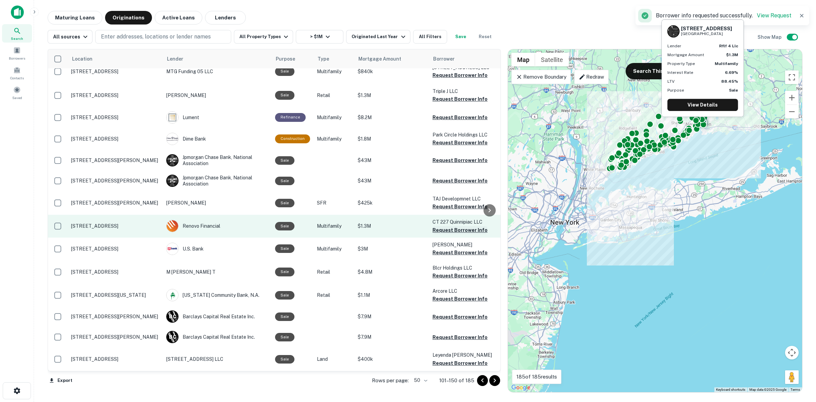
click at [451, 226] on button "Request Borrower Info" at bounding box center [460, 230] width 55 height 8
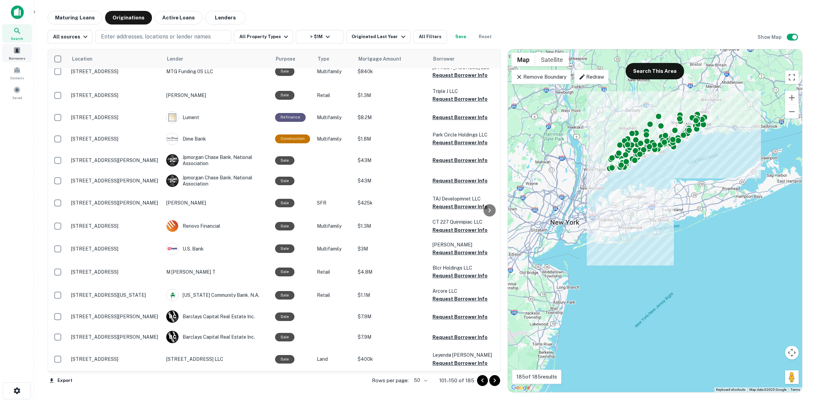
click at [17, 57] on span "Borrowers" at bounding box center [17, 57] width 16 height 5
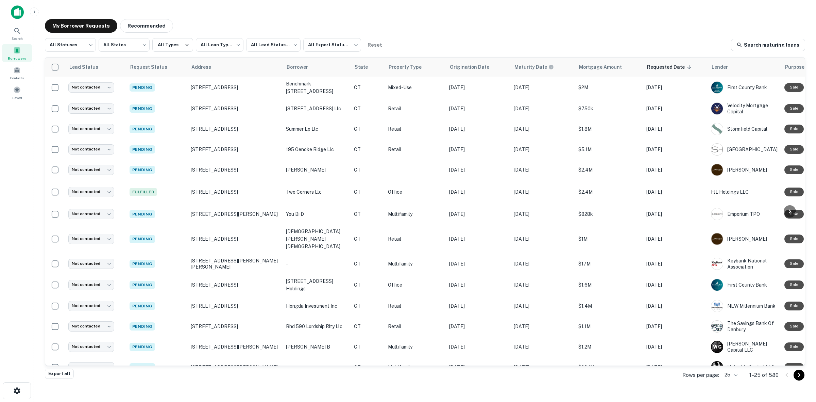
scroll to position [160, 0]
